Goal: Task Accomplishment & Management: Manage account settings

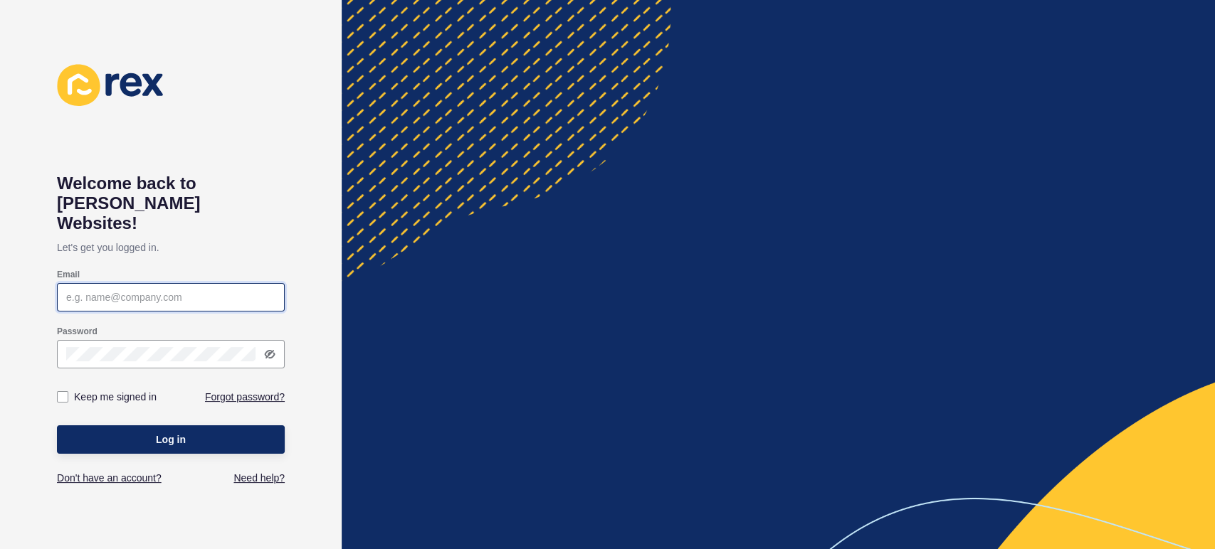
click at [125, 290] on input "Email" at bounding box center [170, 297] width 209 height 14
type input "[PERSON_NAME][EMAIL_ADDRESS][PERSON_NAME][DOMAIN_NAME]"
click at [189, 344] on div at bounding box center [171, 354] width 228 height 28
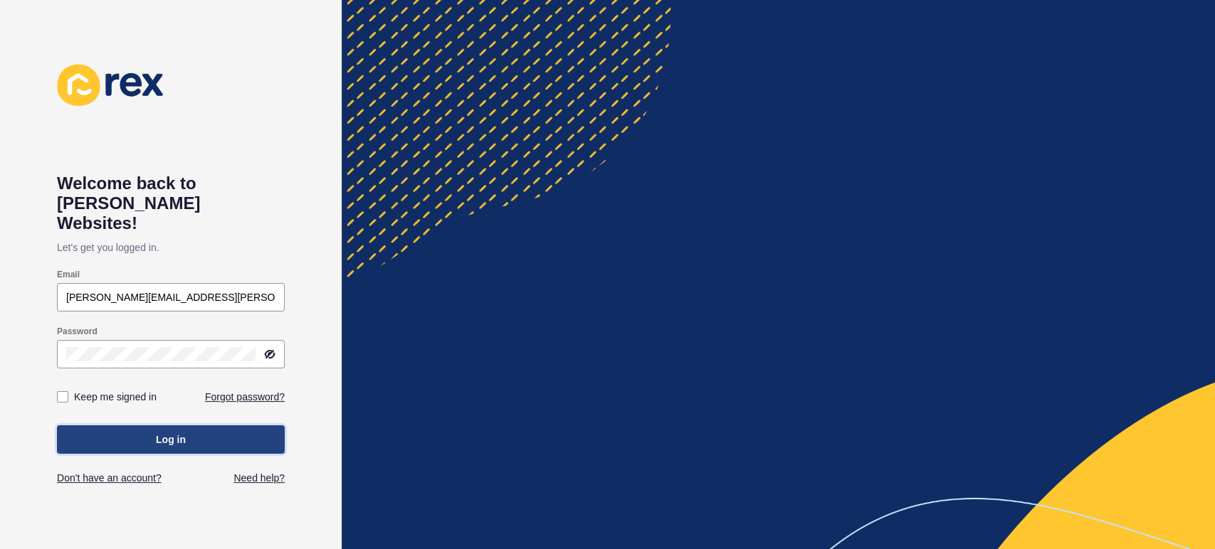
click at [169, 433] on span "Log in" at bounding box center [171, 440] width 30 height 14
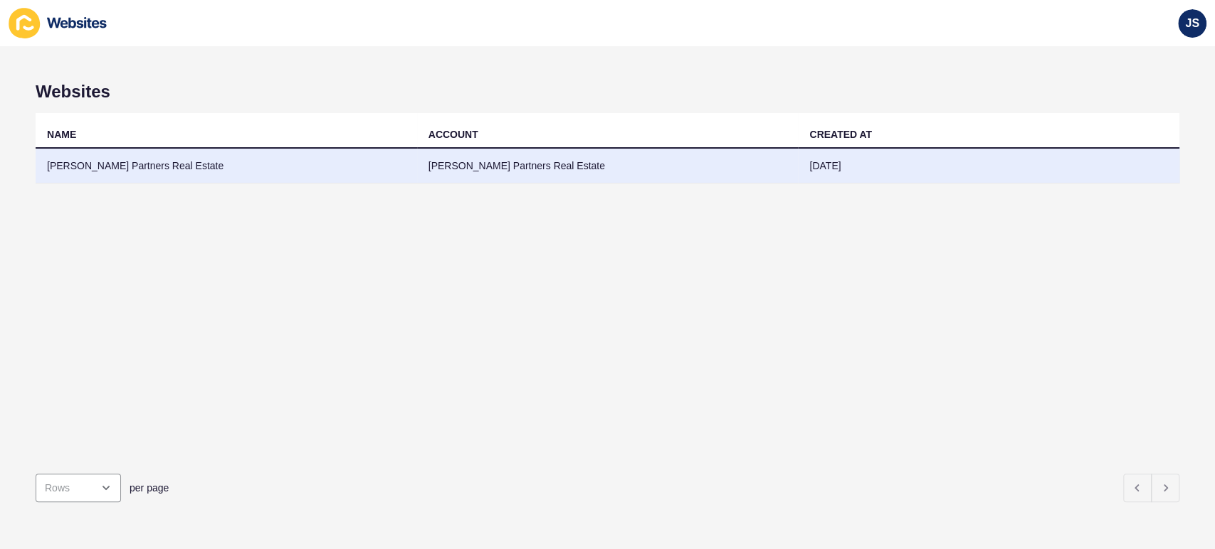
click at [169, 168] on td "[PERSON_NAME] Partners Real Estate" at bounding box center [226, 166] width 381 height 35
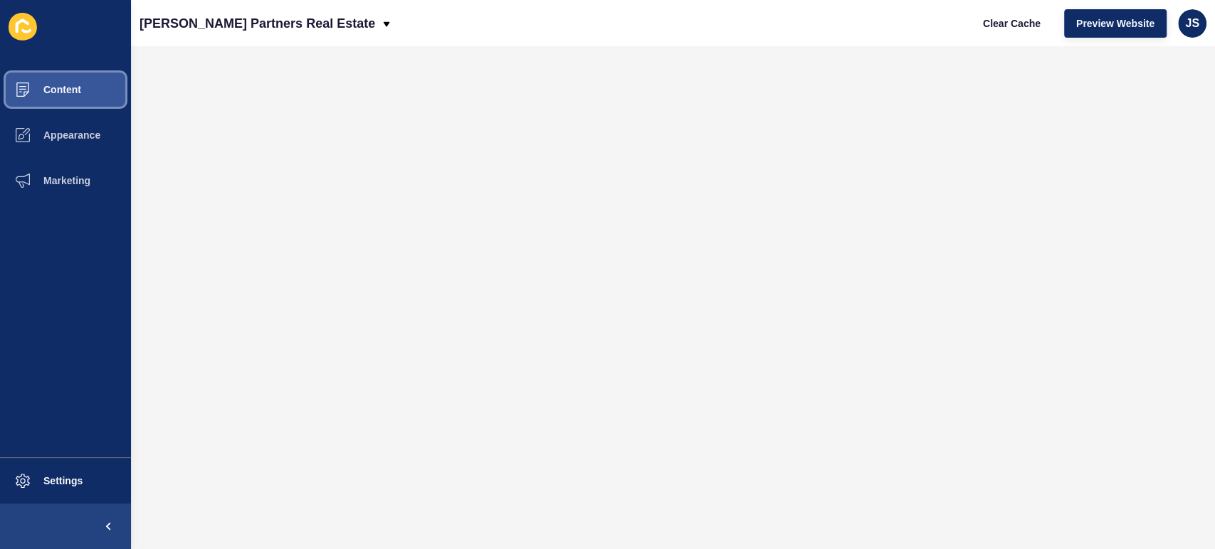
click at [80, 90] on span "Content" at bounding box center [39, 89] width 83 height 11
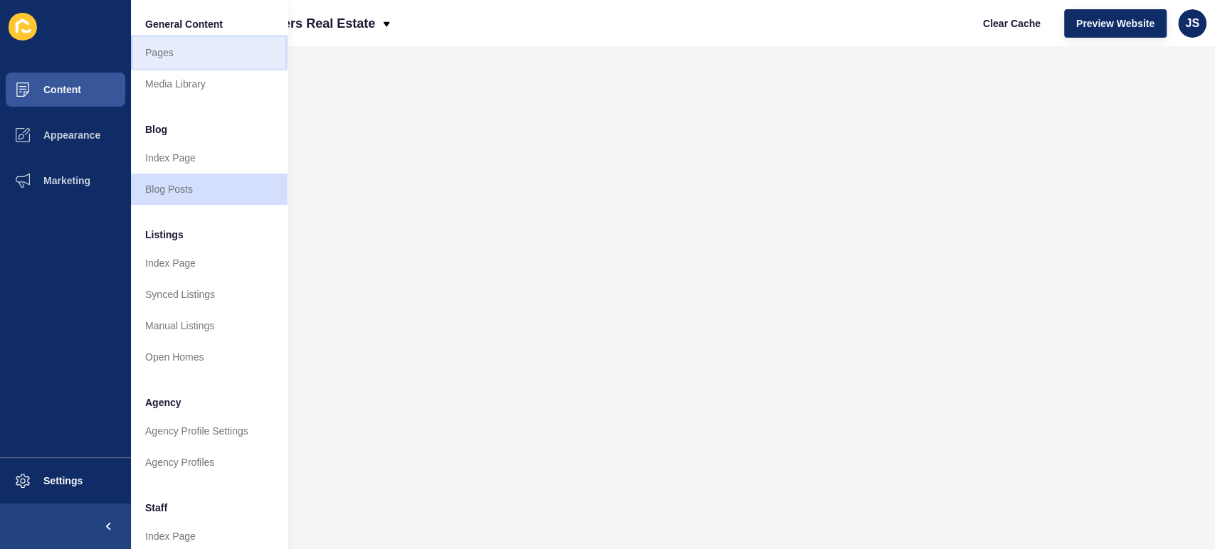
click at [184, 60] on link "Pages" at bounding box center [209, 52] width 157 height 31
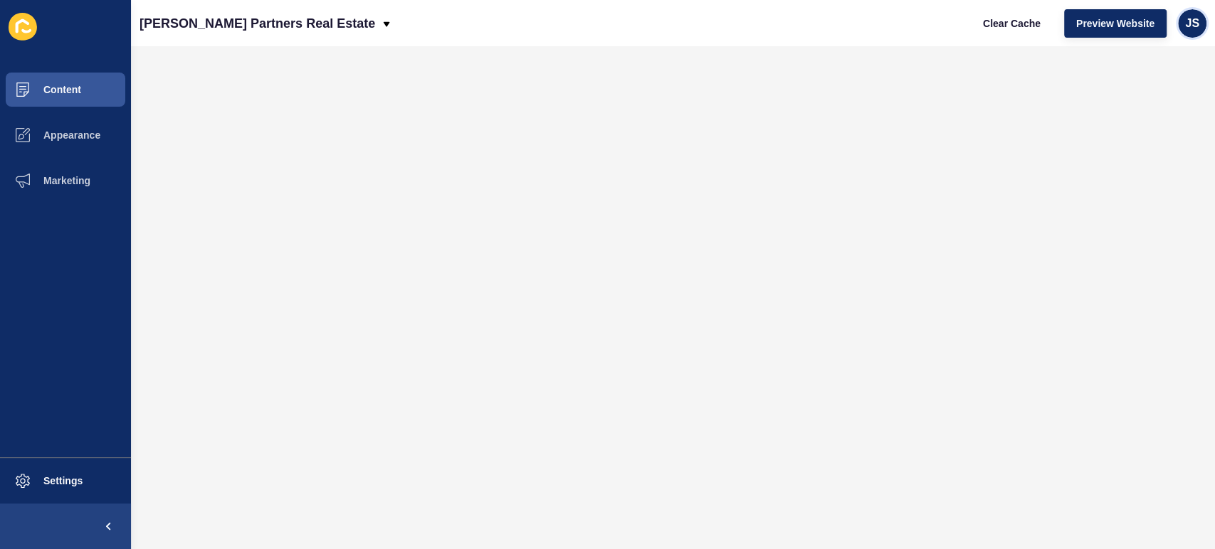
click at [1190, 22] on span "JS" at bounding box center [1192, 23] width 14 height 14
click at [1157, 116] on link "Logout" at bounding box center [1158, 118] width 105 height 31
